Goal: Information Seeking & Learning: Learn about a topic

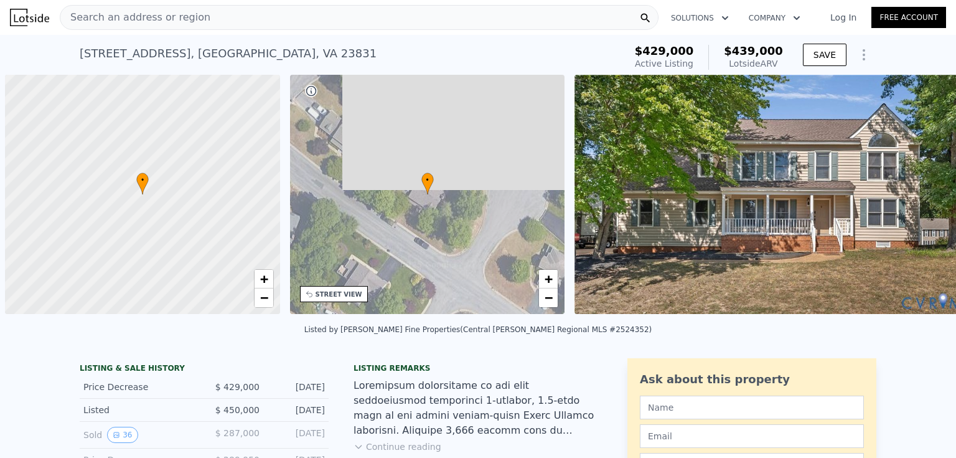
scroll to position [0, 5]
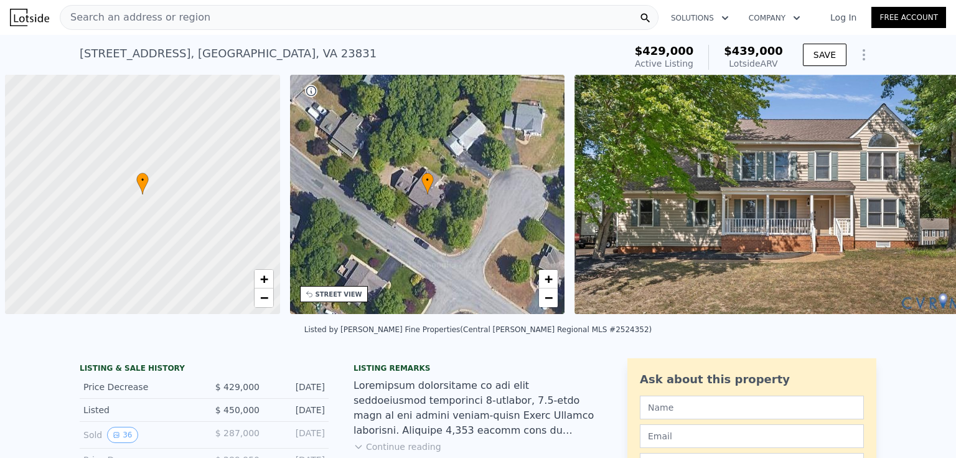
scroll to position [0, 5]
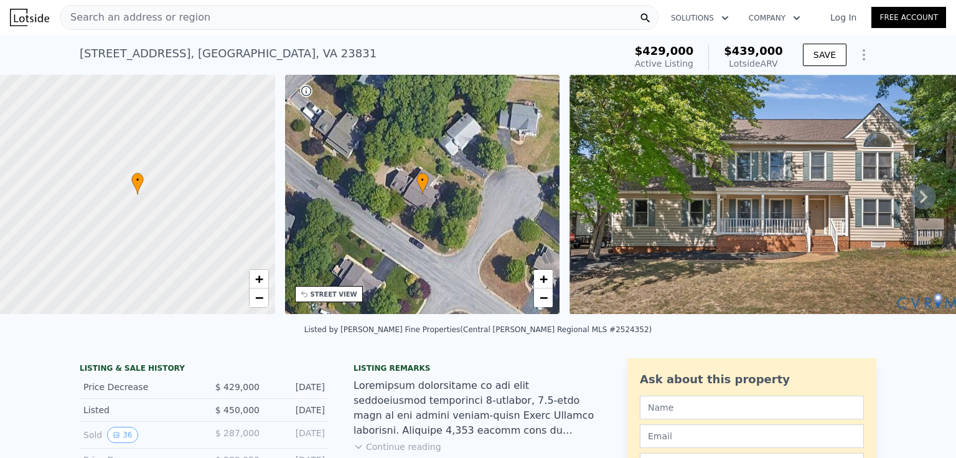
click at [615, 163] on img at bounding box center [775, 194] width 410 height 239
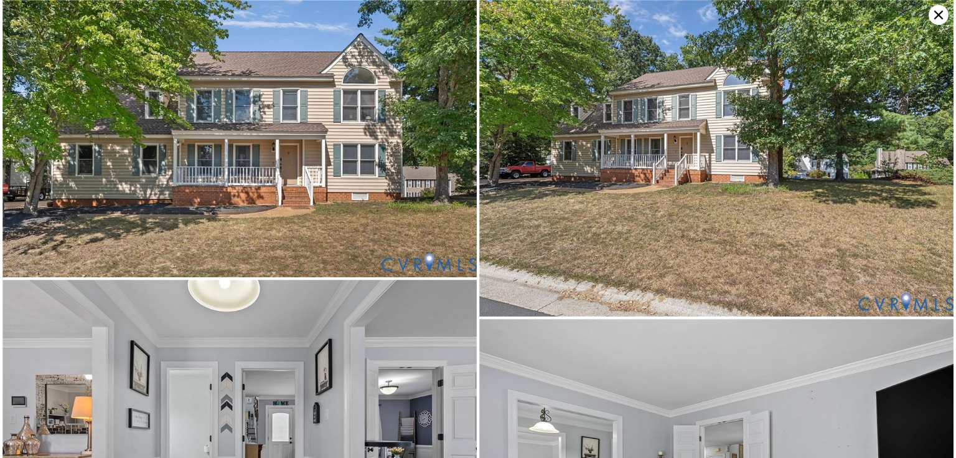
click at [938, 17] on icon at bounding box center [939, 15] width 20 height 20
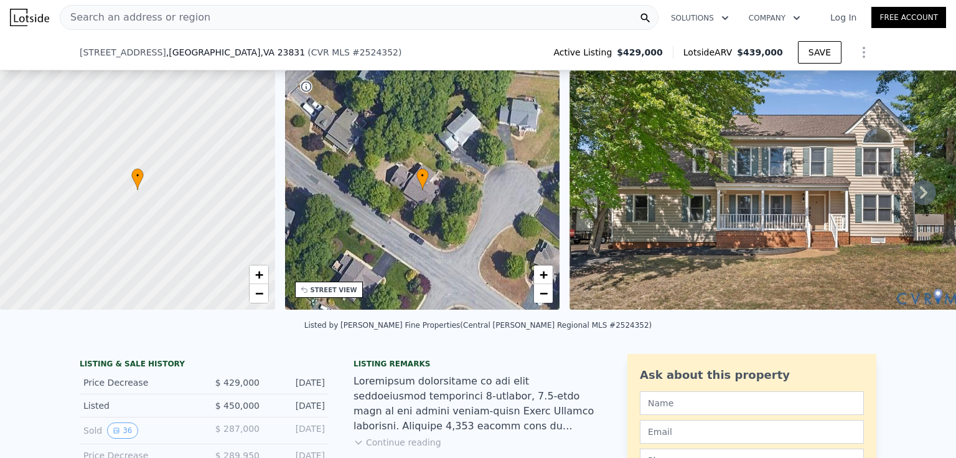
scroll to position [161, 0]
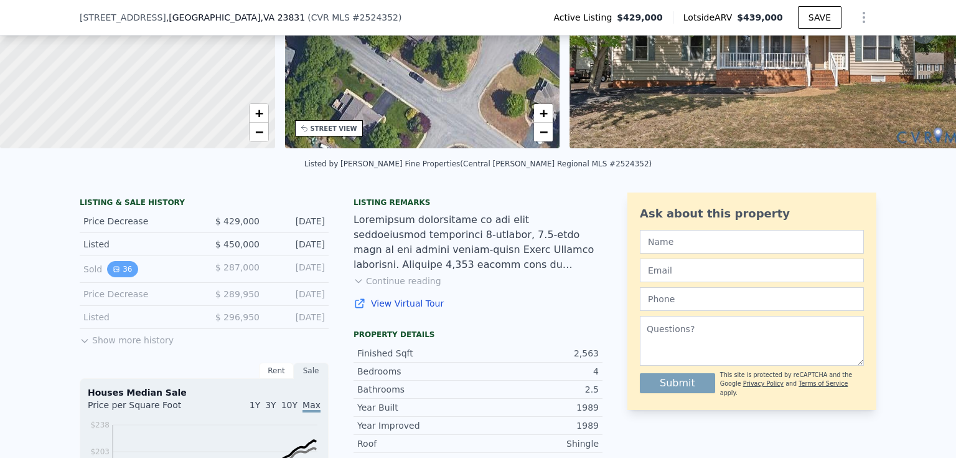
click at [121, 270] on button "36" at bounding box center [122, 269] width 31 height 16
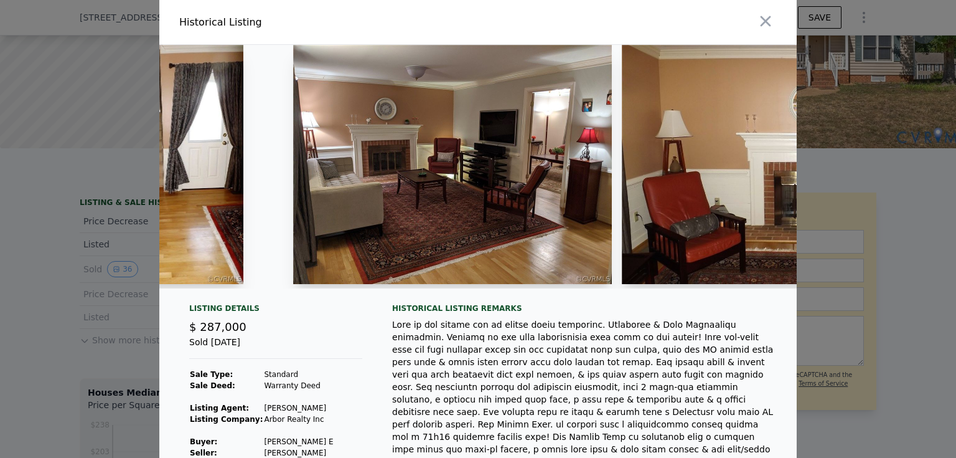
scroll to position [0, 2364]
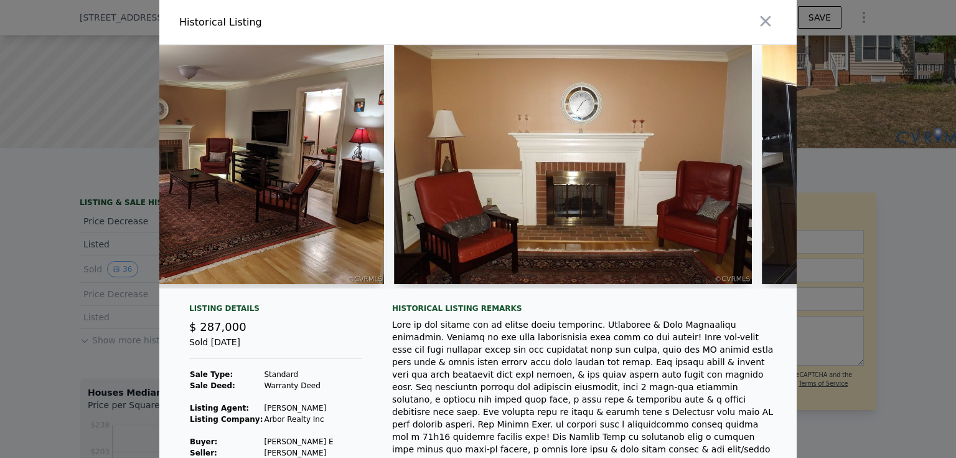
click at [383, 298] on div at bounding box center [477, 171] width 637 height 253
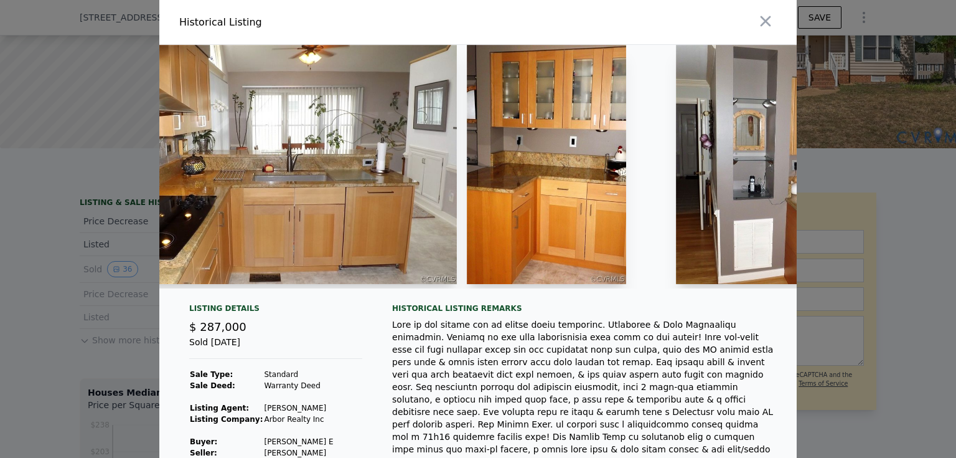
scroll to position [0, 3013]
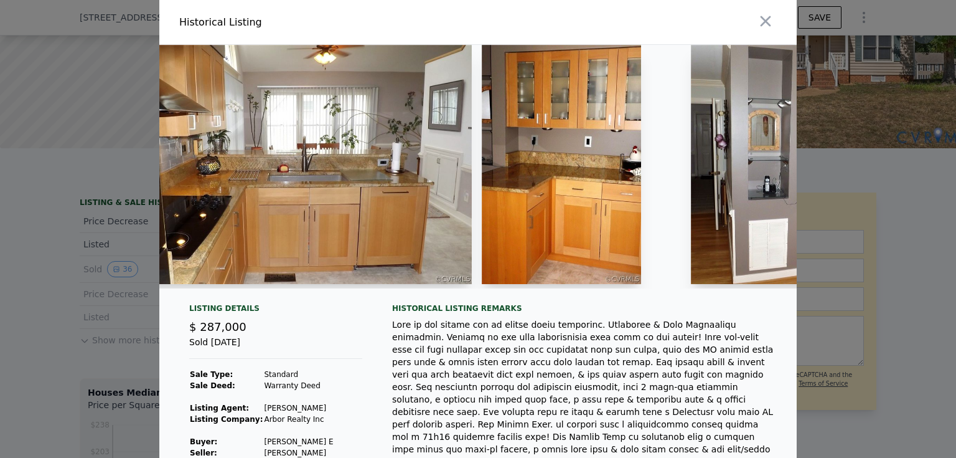
drag, startPoint x: 369, startPoint y: 285, endPoint x: 375, endPoint y: 288, distance: 6.7
click at [374, 286] on div at bounding box center [477, 166] width 637 height 243
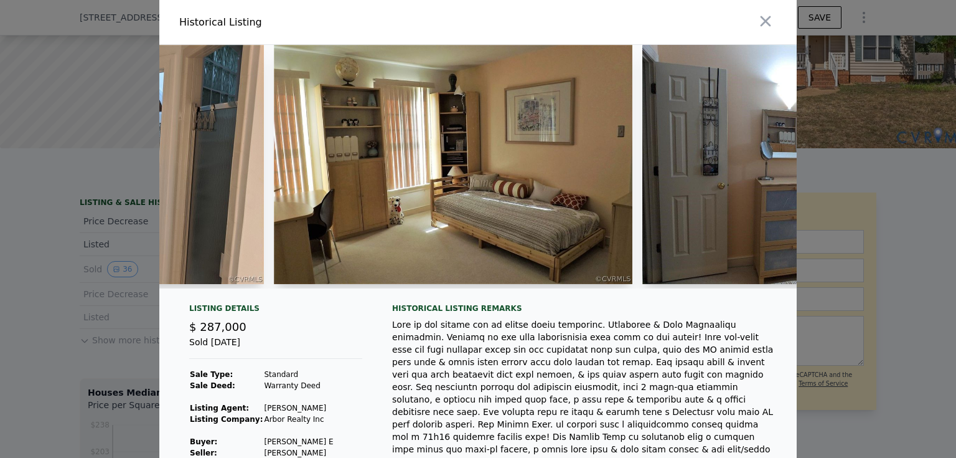
scroll to position [0, 7081]
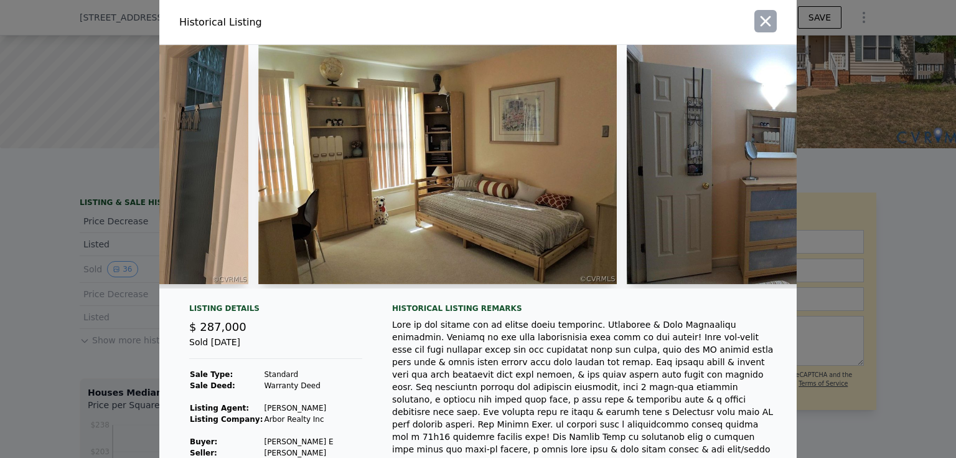
click at [763, 19] on icon "button" at bounding box center [766, 21] width 11 height 11
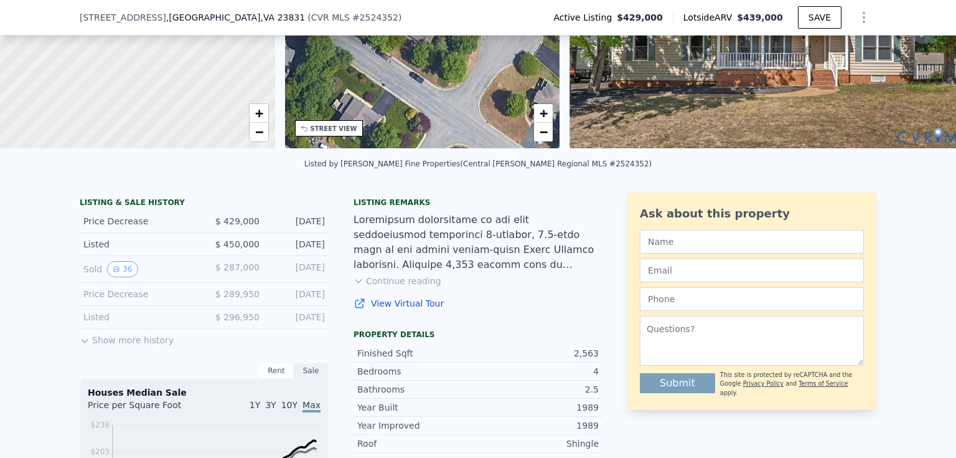
click at [90, 346] on button "Show more history" at bounding box center [127, 337] width 94 height 17
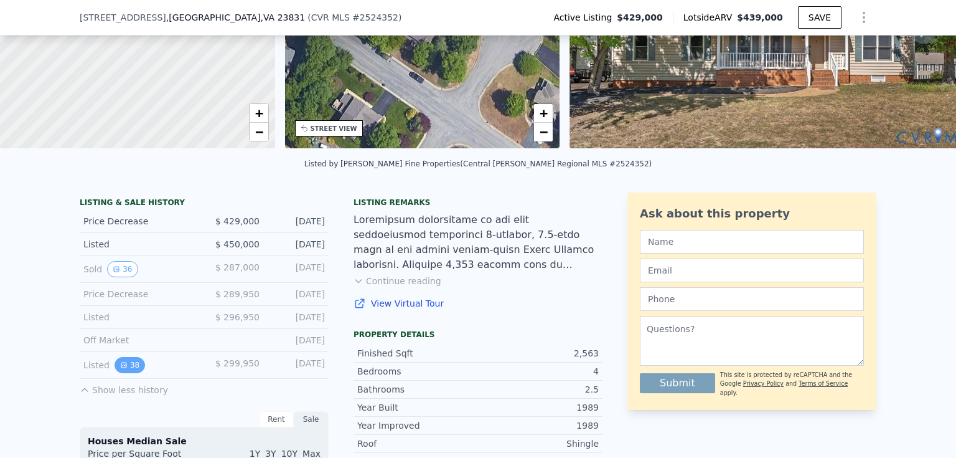
click at [126, 367] on button "38" at bounding box center [130, 365] width 31 height 16
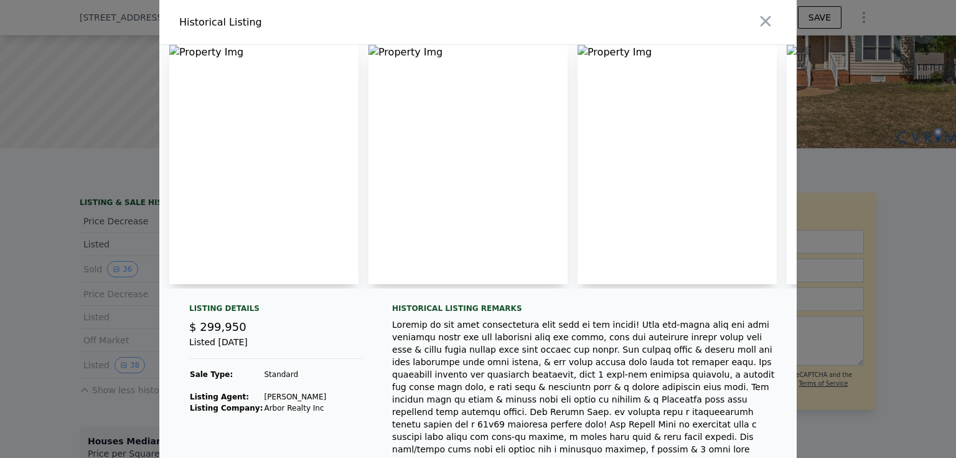
scroll to position [0, 322]
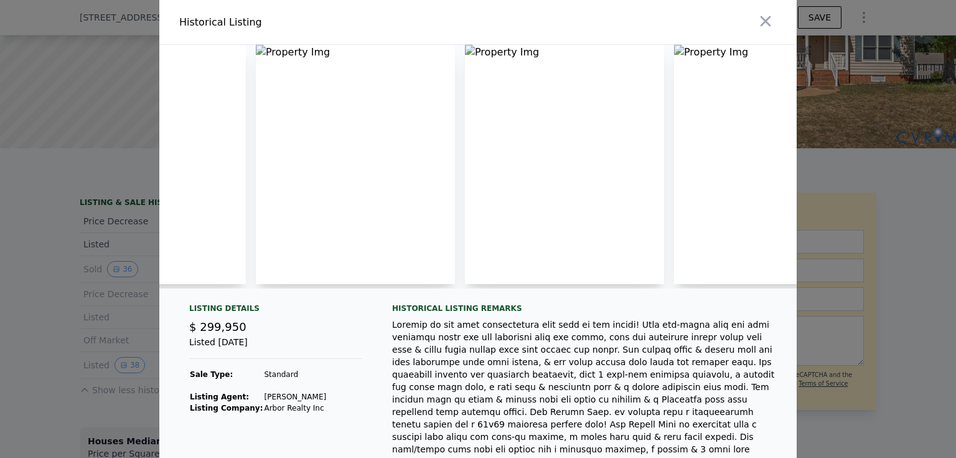
click at [0, 295] on div at bounding box center [478, 229] width 956 height 458
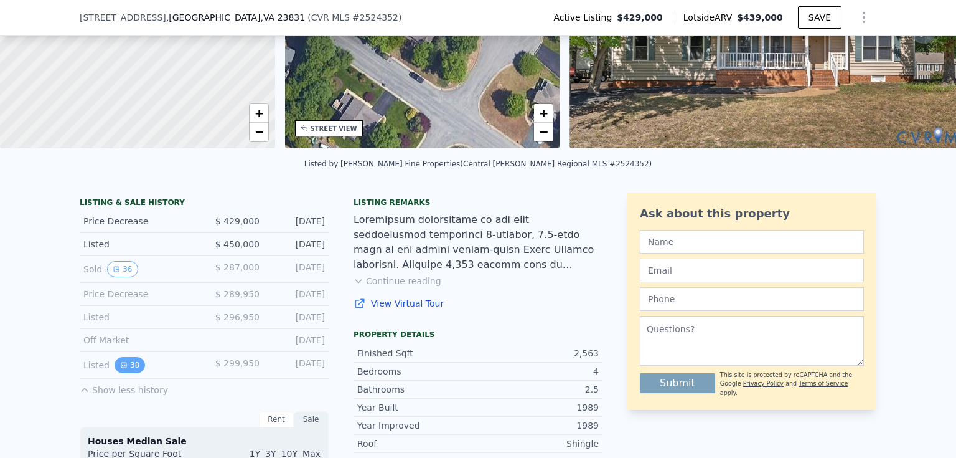
click at [120, 369] on icon "View historical data" at bounding box center [123, 364] width 7 height 7
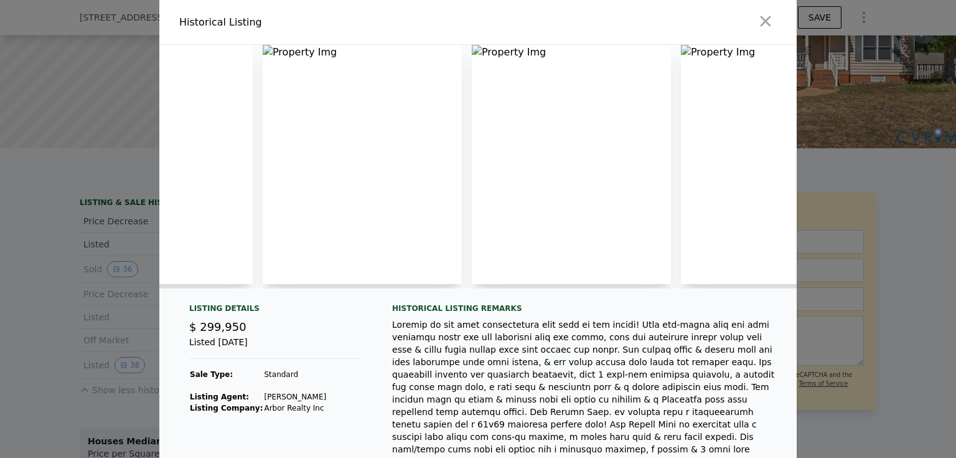
scroll to position [0, 756]
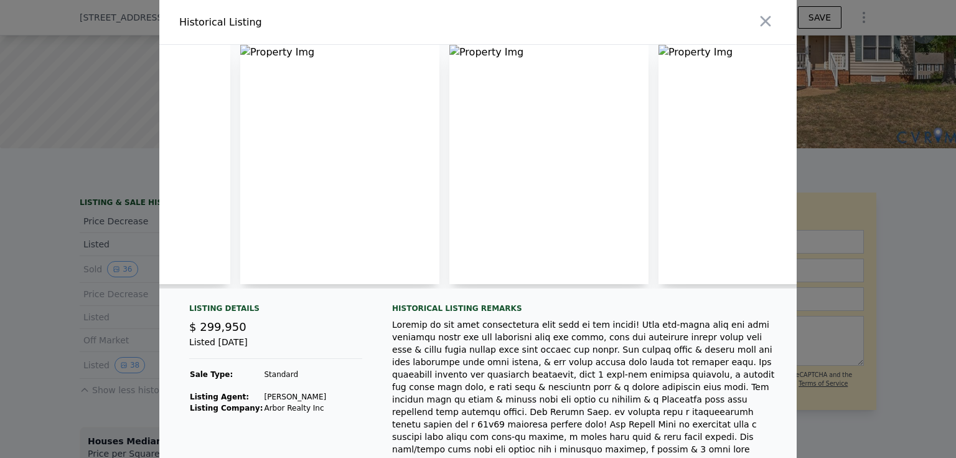
click at [280, 32] on div "Historical Listing" at bounding box center [326, 22] width 314 height 35
click at [276, 52] on img at bounding box center [339, 164] width 199 height 239
click at [276, 47] on img at bounding box center [339, 164] width 199 height 239
click at [82, 173] on div at bounding box center [478, 229] width 956 height 458
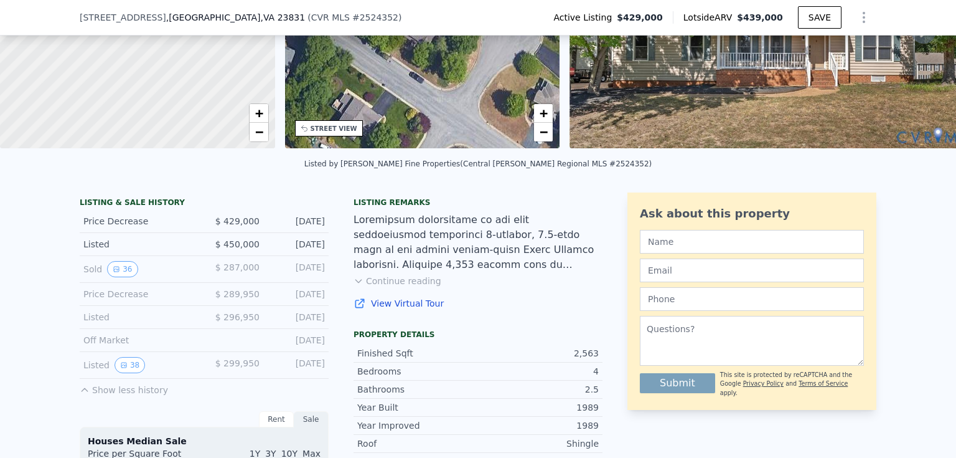
click at [115, 283] on div "Sold 36 $ 287,000 Jul 29, 2020" at bounding box center [204, 269] width 249 height 27
click at [113, 277] on button "36" at bounding box center [122, 269] width 31 height 16
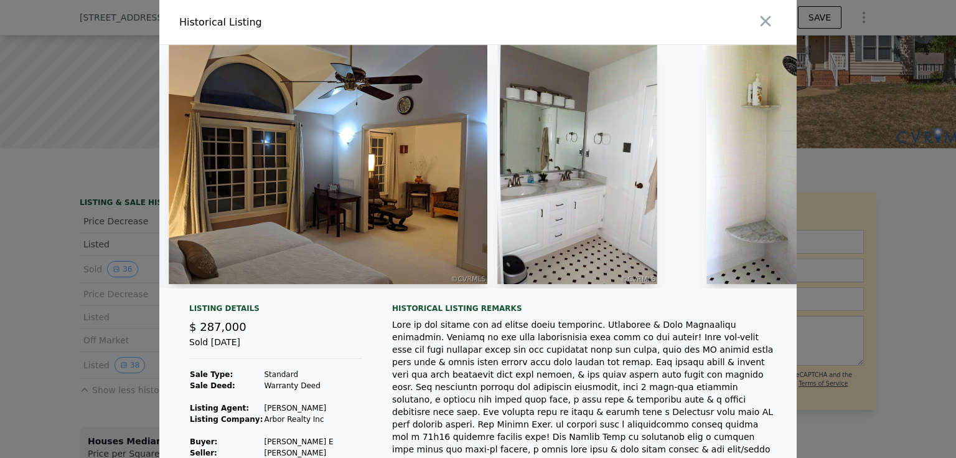
scroll to position [0, 6684]
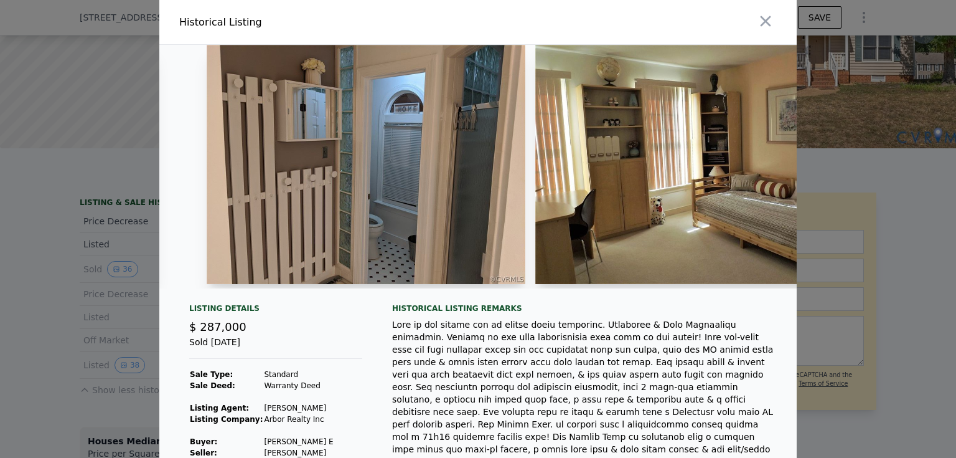
click at [604, 293] on div at bounding box center [477, 171] width 637 height 253
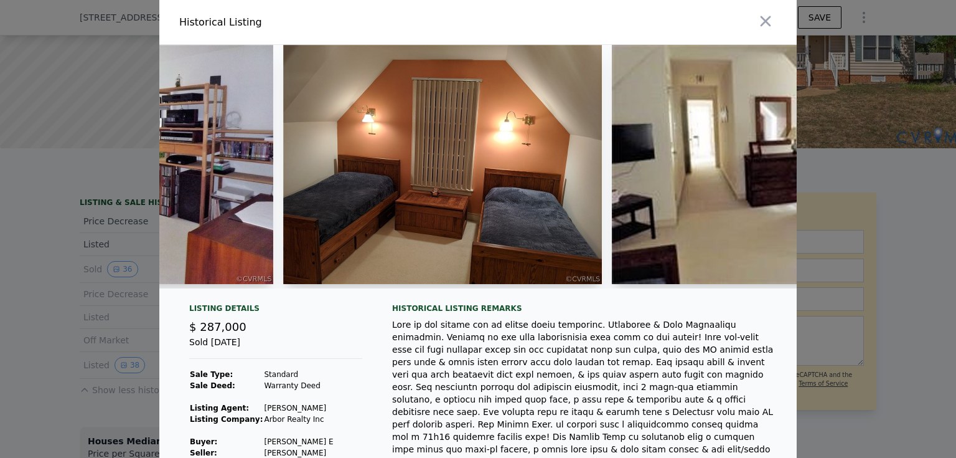
scroll to position [0, 8400]
